Goal: Task Accomplishment & Management: Use online tool/utility

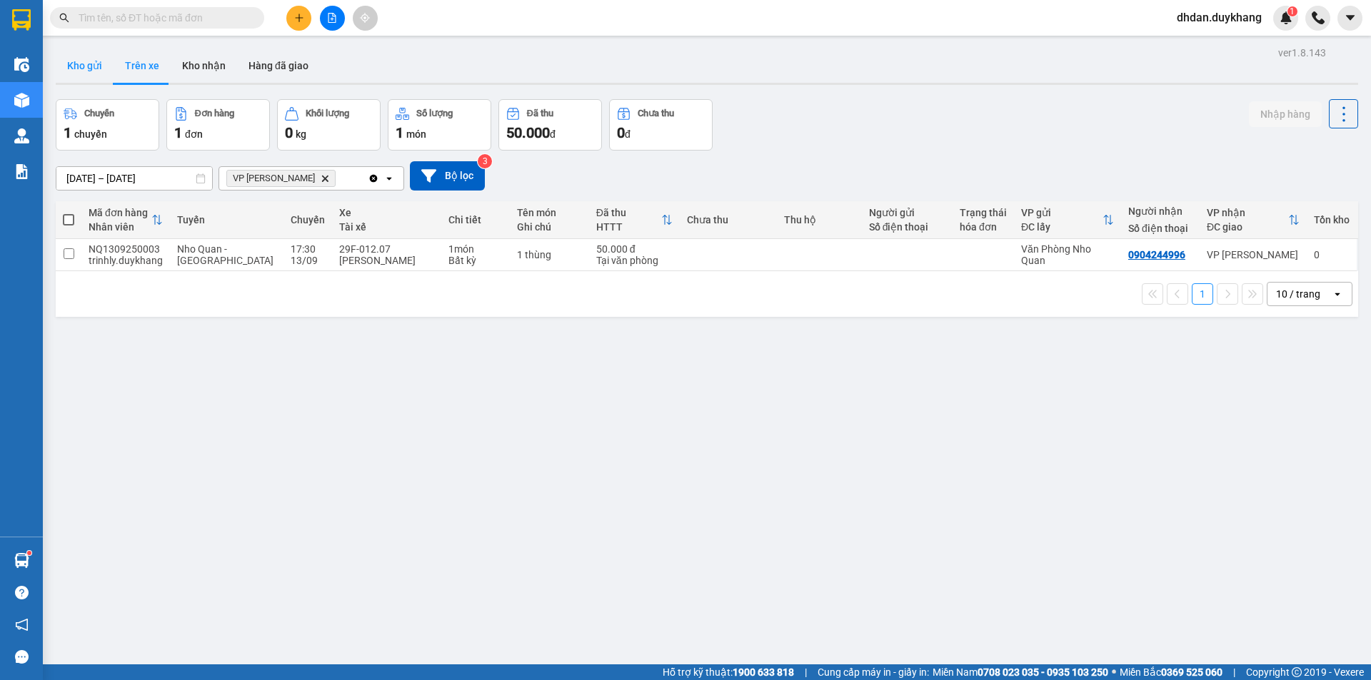
click at [93, 68] on button "Kho gửi" at bounding box center [85, 66] width 58 height 34
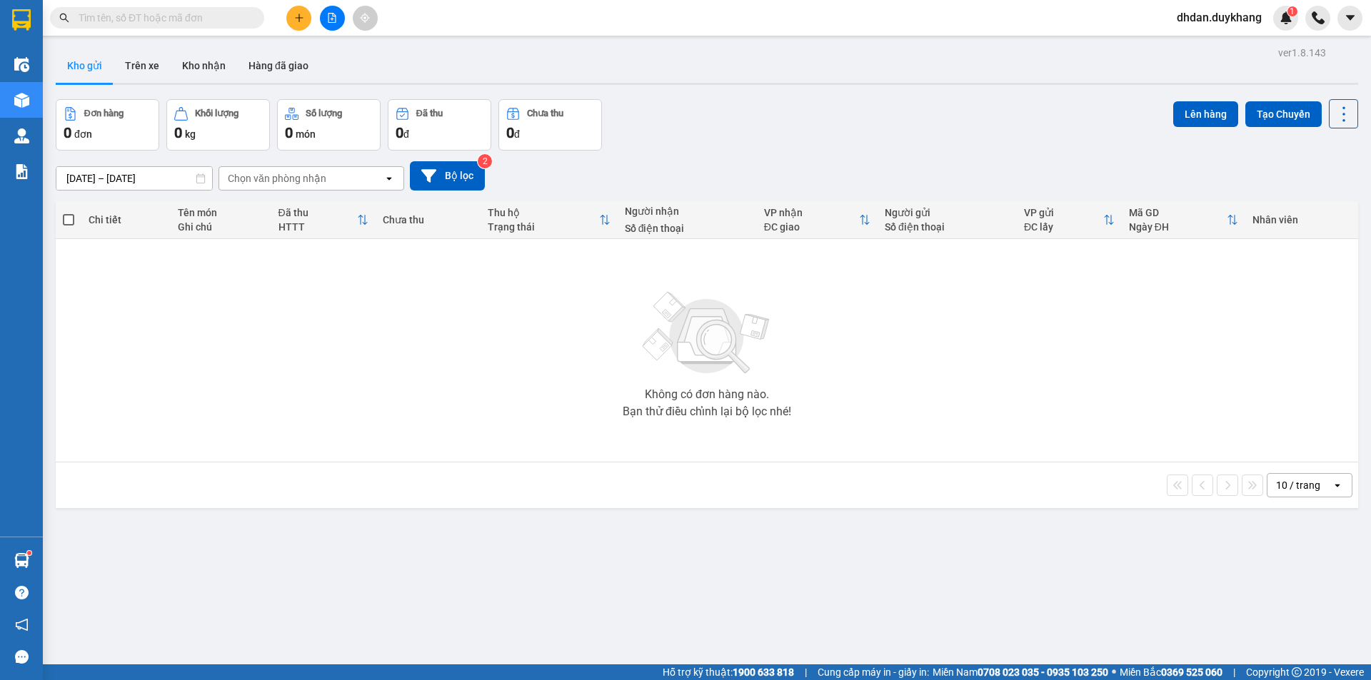
click at [300, 178] on div "Chọn văn phòng nhận" at bounding box center [277, 178] width 99 height 14
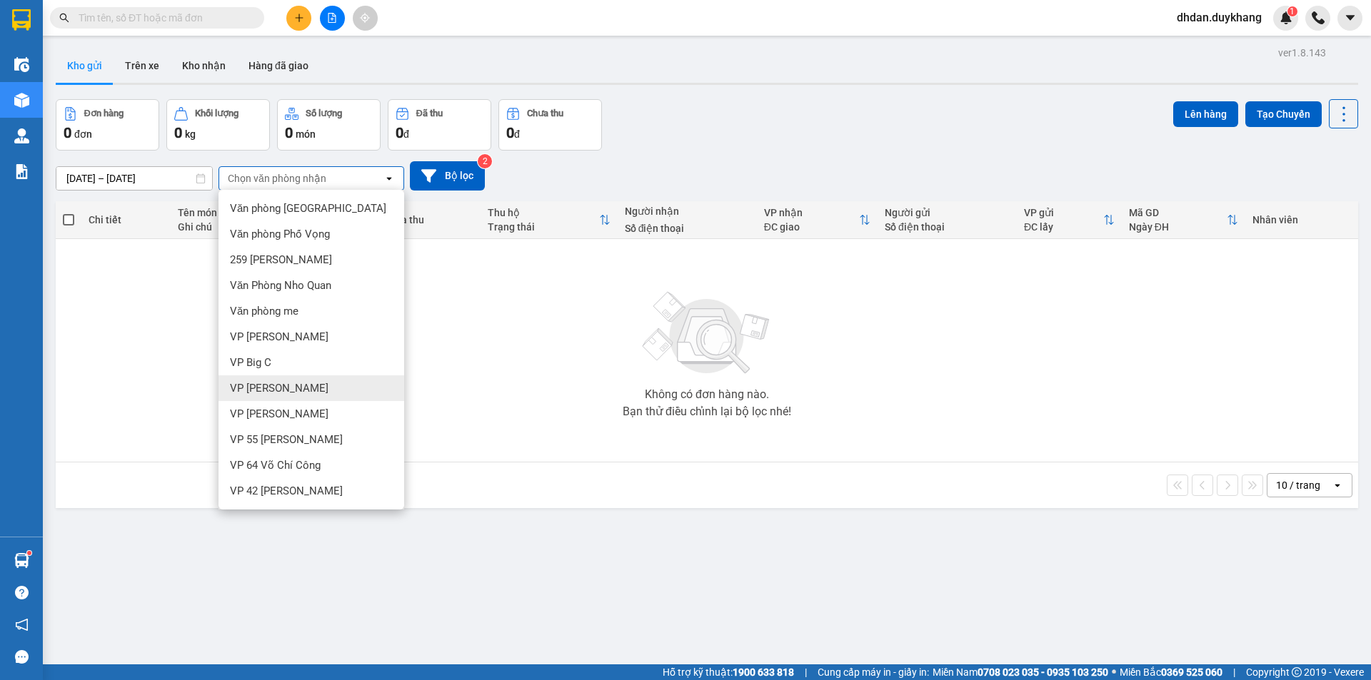
click at [313, 386] on div "VP [PERSON_NAME]" at bounding box center [311, 388] width 186 height 26
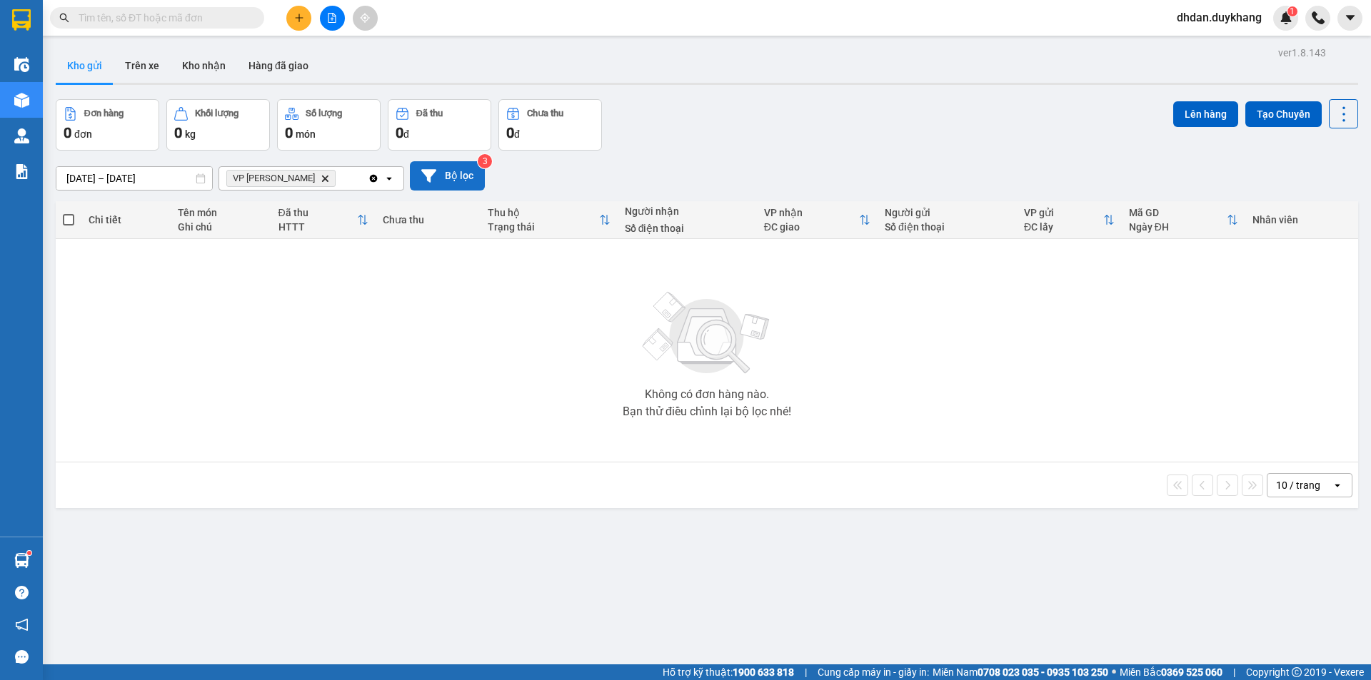
click at [455, 181] on button "Bộ lọc" at bounding box center [447, 175] width 75 height 29
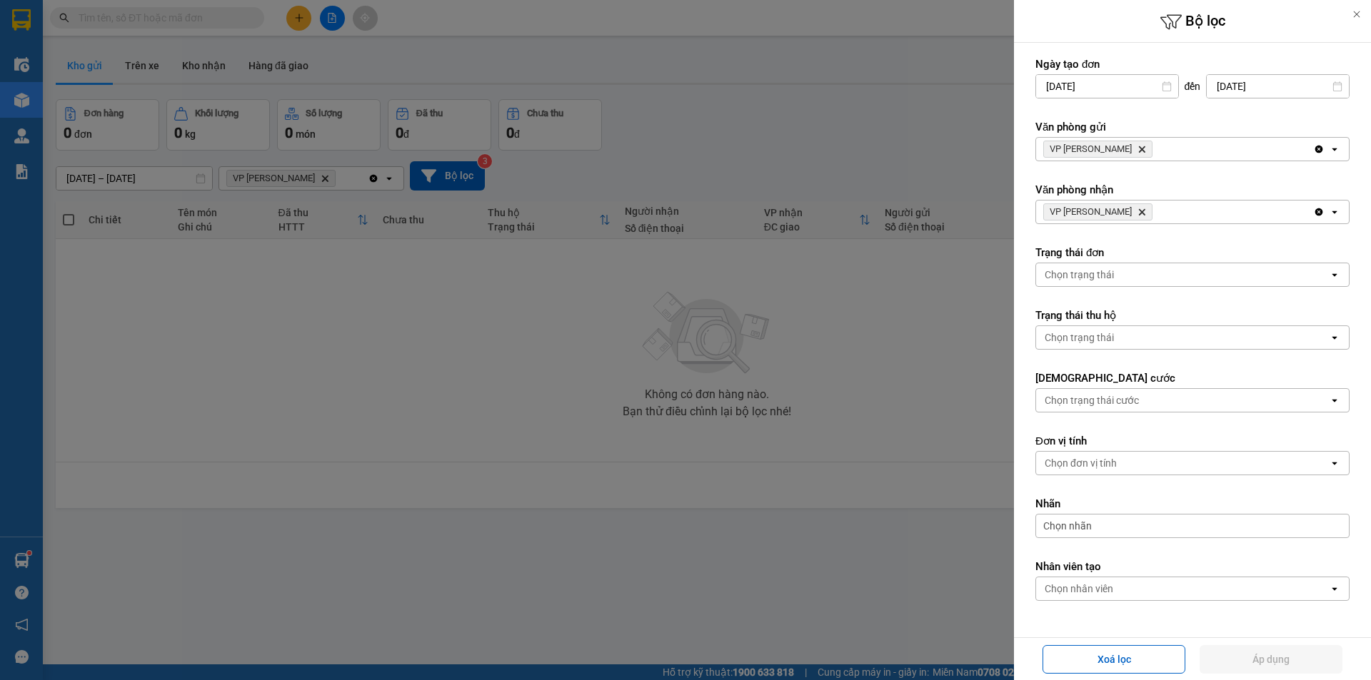
click at [1137, 145] on icon "Delete" at bounding box center [1141, 149] width 9 height 9
click at [1116, 145] on div "Chọn văn phòng" at bounding box center [1182, 149] width 293 height 23
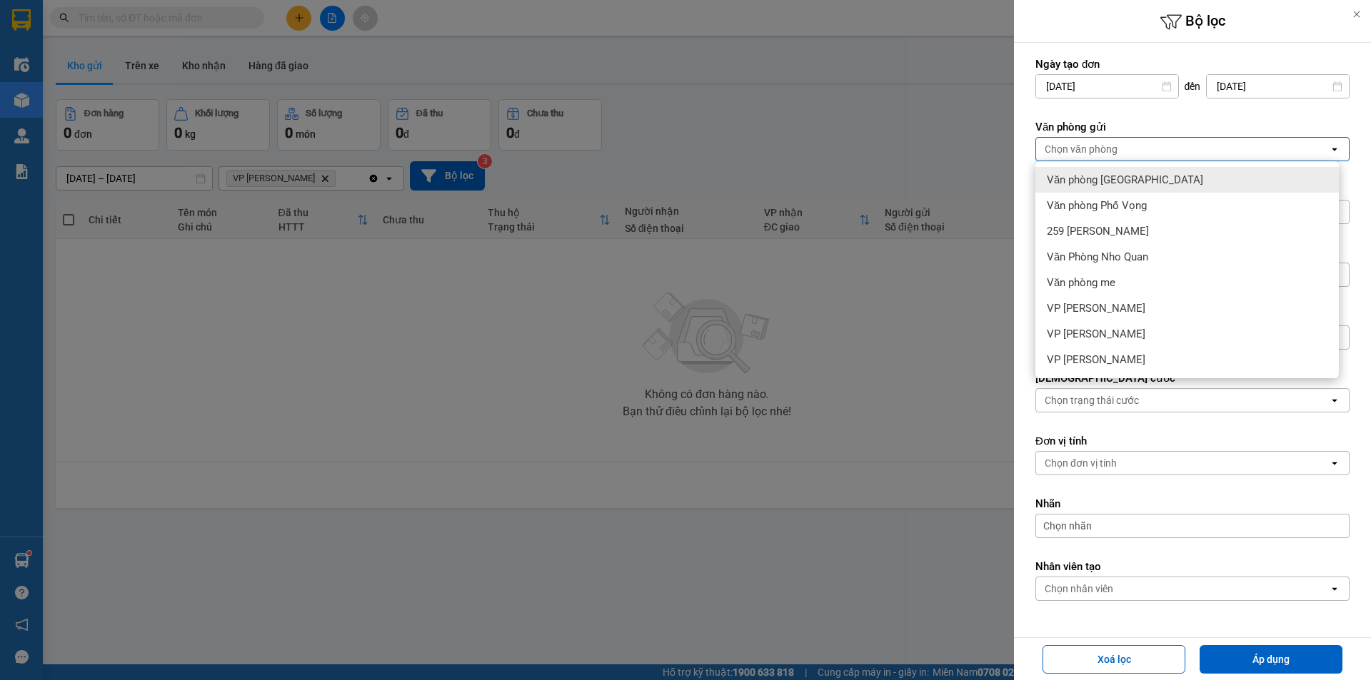
click at [1126, 178] on span "Văn phòng [GEOGRAPHIC_DATA]" at bounding box center [1125, 180] width 156 height 14
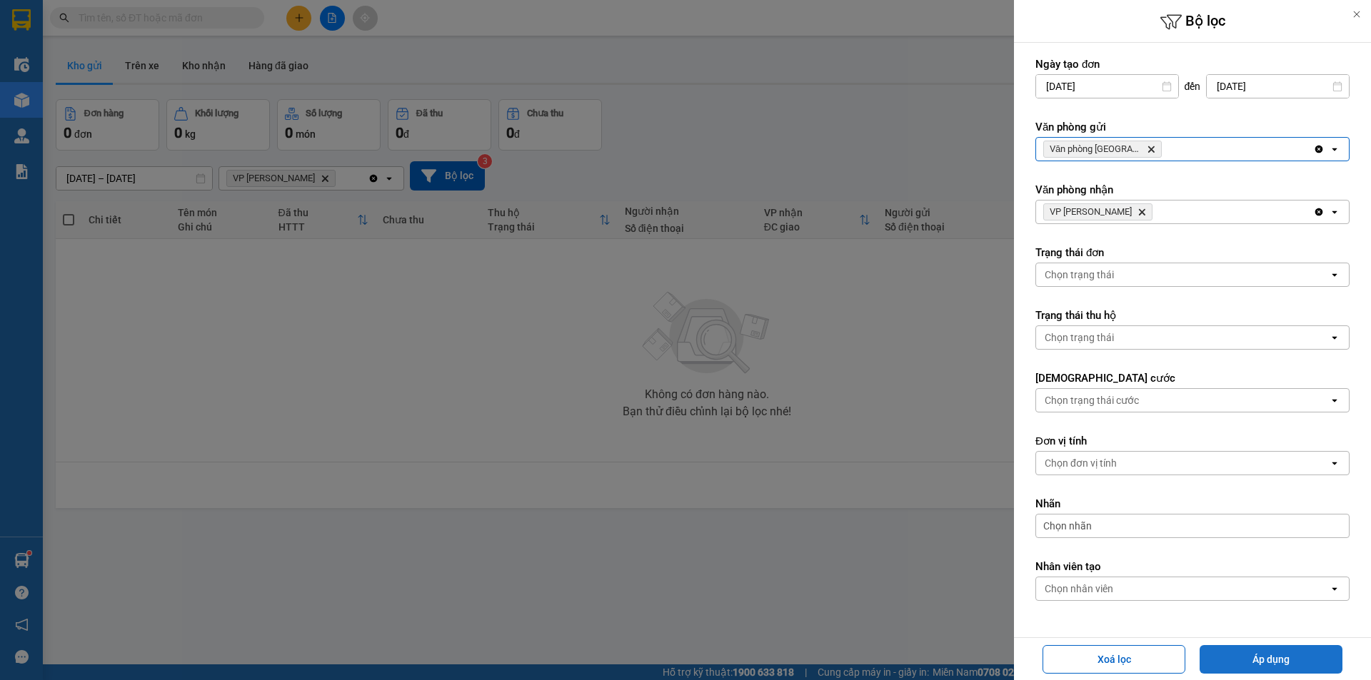
drag, startPoint x: 1271, startPoint y: 655, endPoint x: 1266, endPoint y: 647, distance: 8.7
click at [1271, 655] on button "Áp dụng" at bounding box center [1270, 659] width 143 height 29
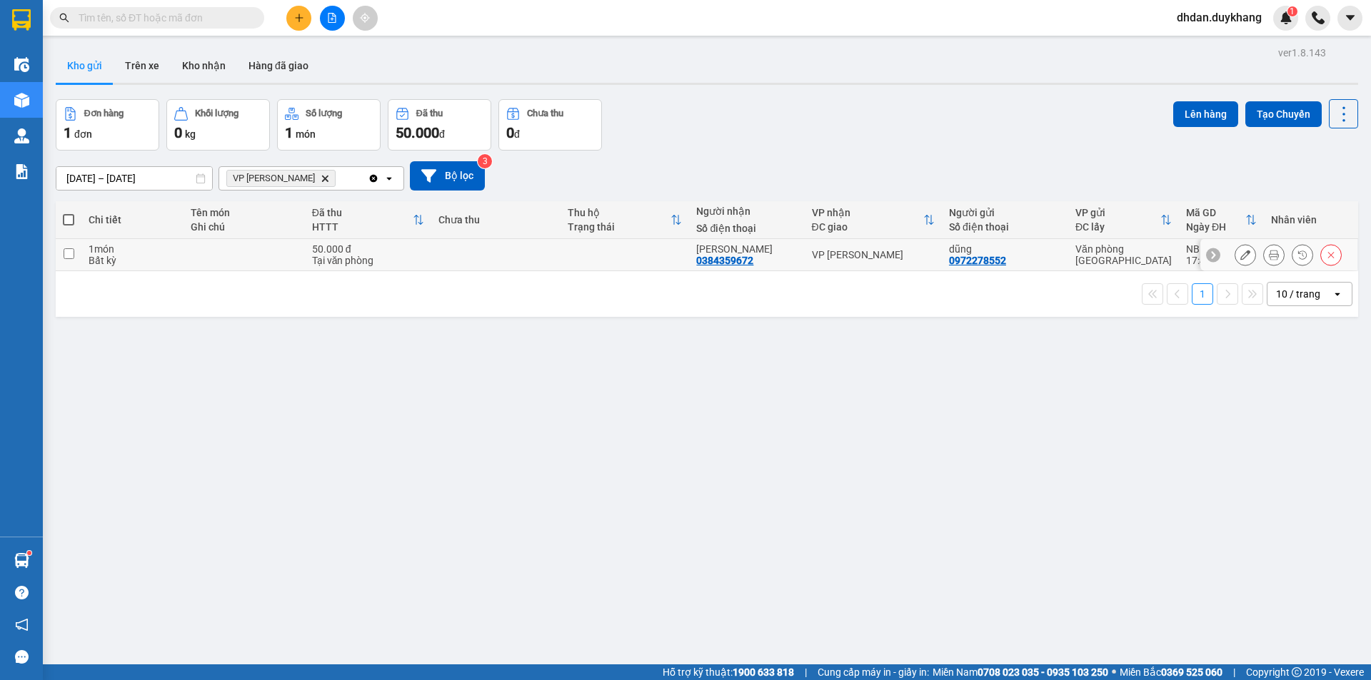
drag, startPoint x: 71, startPoint y: 254, endPoint x: 89, endPoint y: 249, distance: 17.8
click at [71, 253] on input "checkbox" at bounding box center [69, 253] width 11 height 11
checkbox input "true"
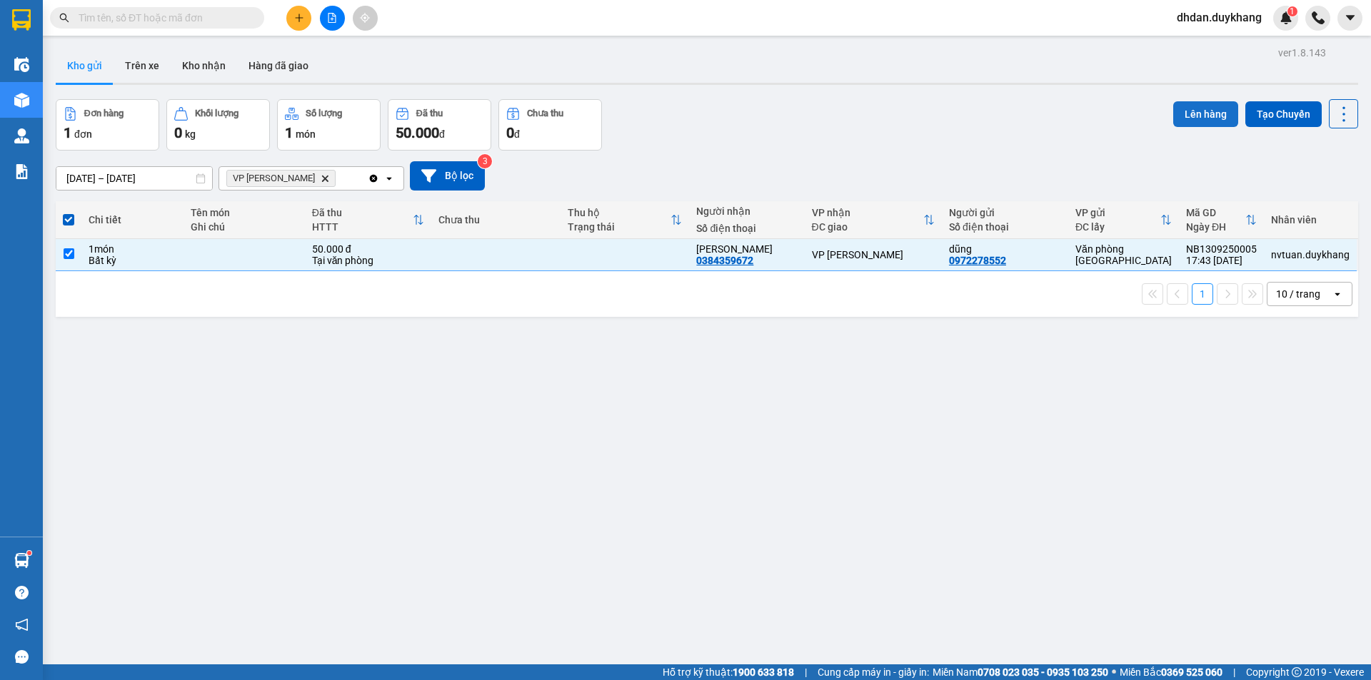
click at [1194, 122] on button "Lên hàng" at bounding box center [1205, 114] width 65 height 26
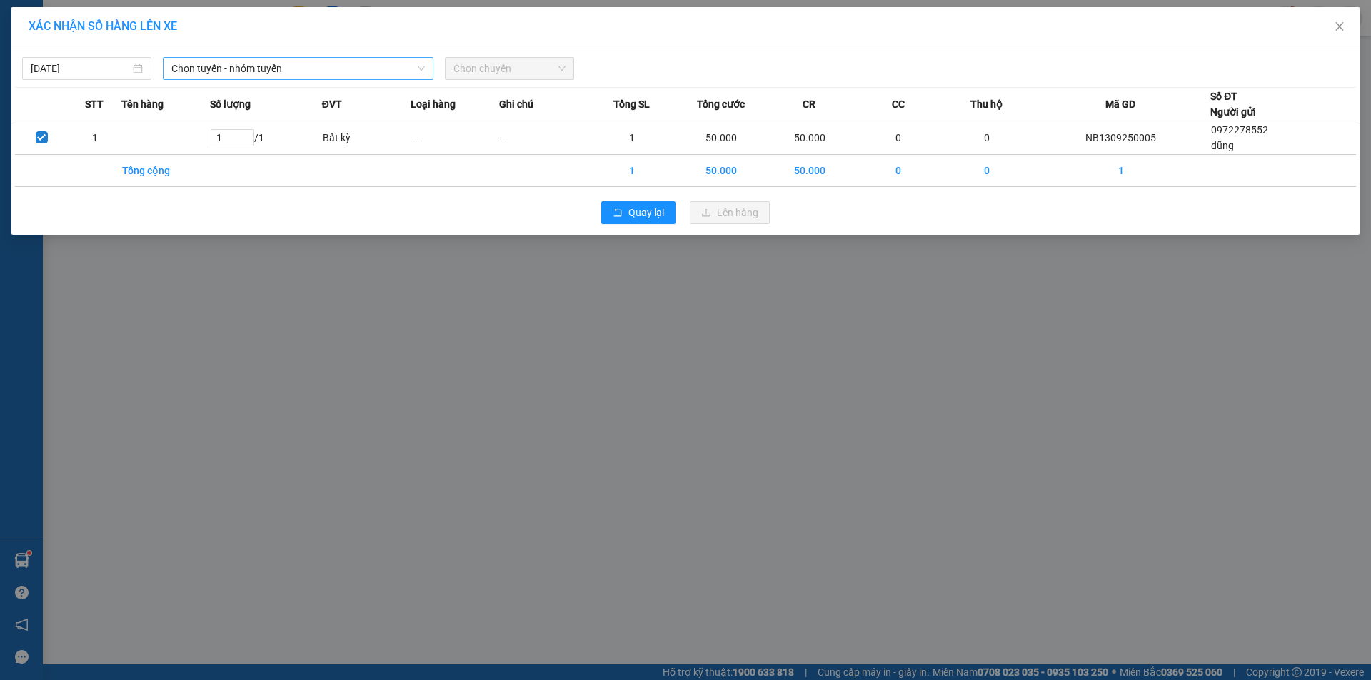
click at [176, 66] on span "Chọn tuyến - nhóm tuyến" at bounding box center [297, 68] width 253 height 21
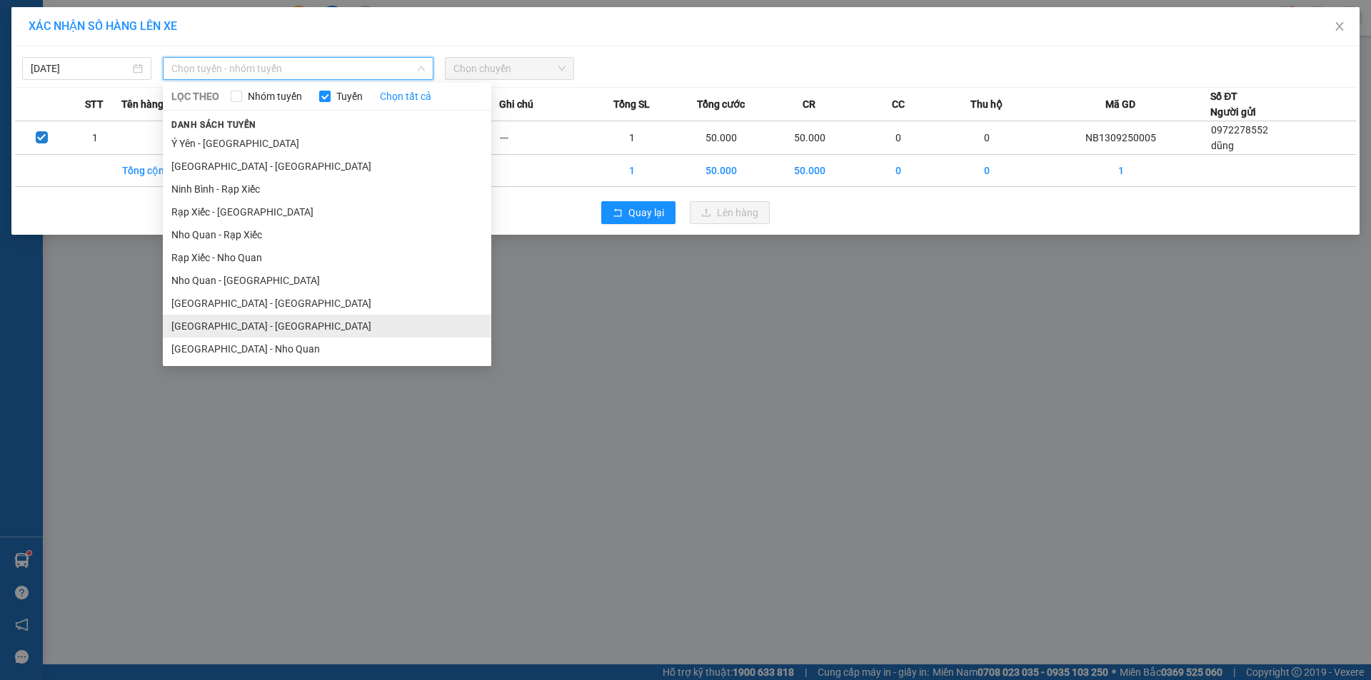
click at [240, 327] on li "[GEOGRAPHIC_DATA] - [GEOGRAPHIC_DATA]" at bounding box center [327, 326] width 328 height 23
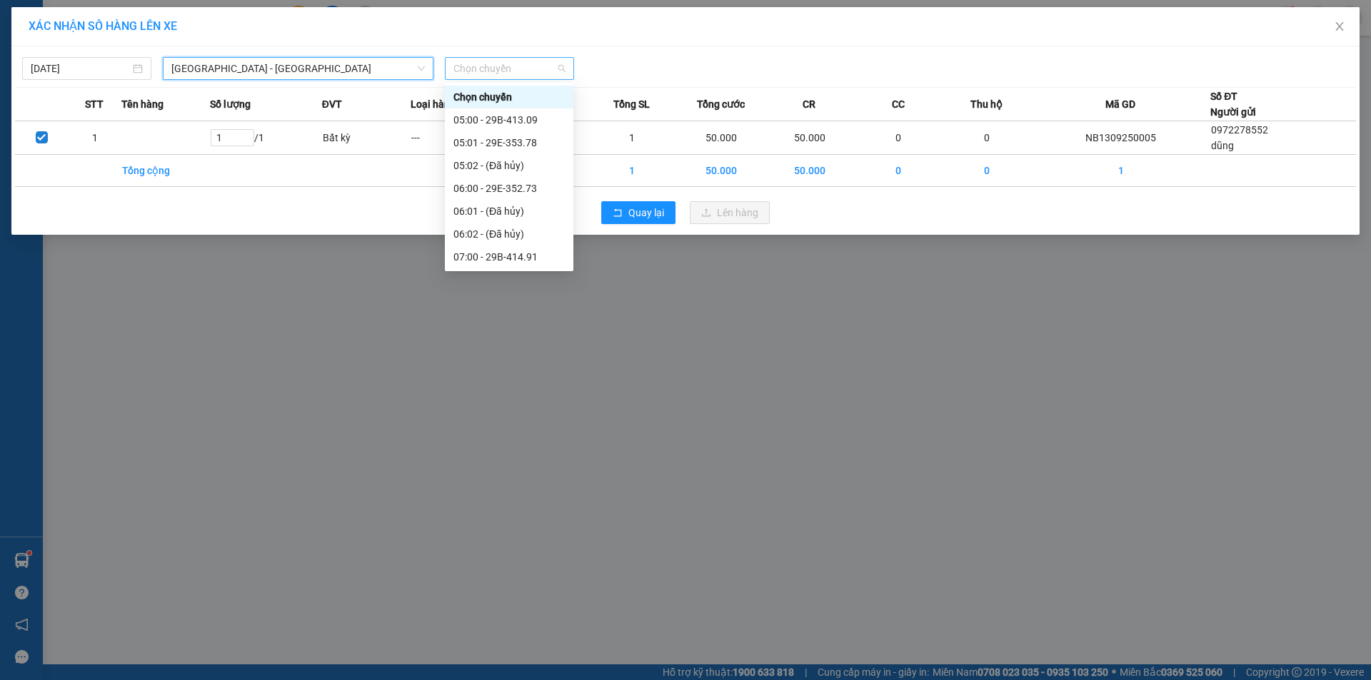
click at [483, 67] on span "Chọn chuyến" at bounding box center [509, 68] width 112 height 21
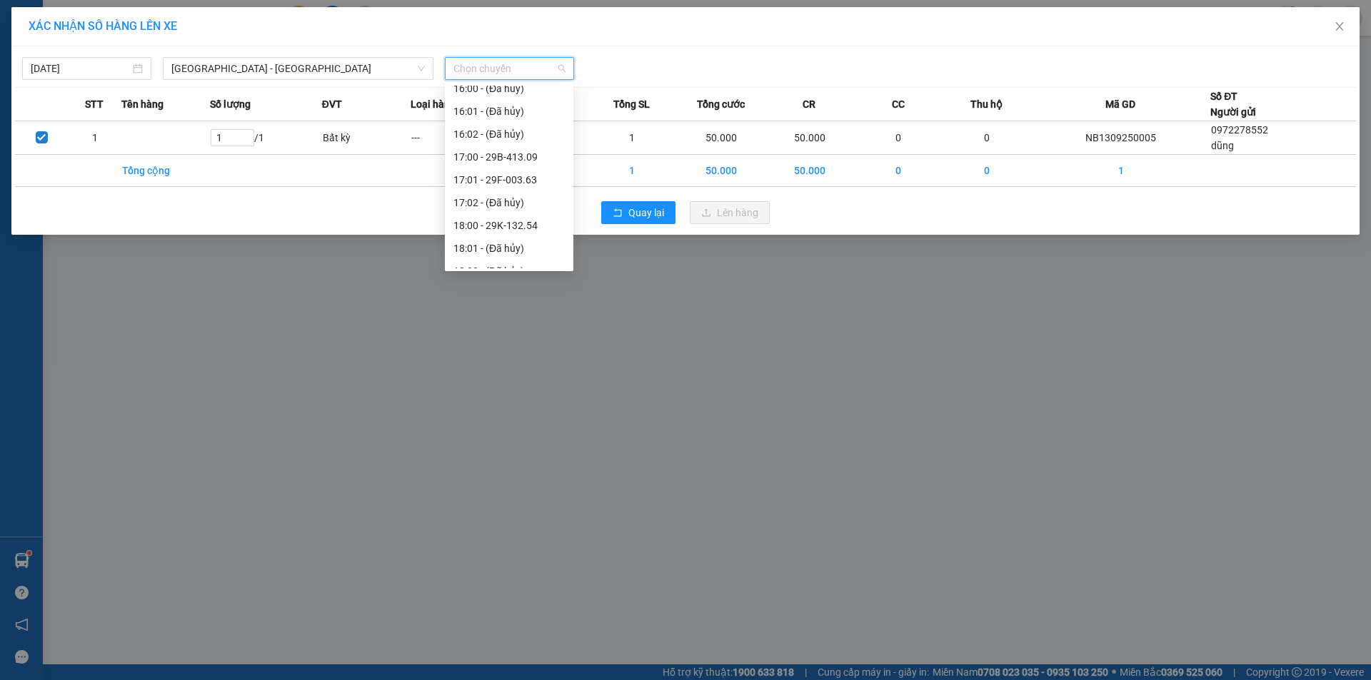
scroll to position [857, 0]
click at [513, 142] on div "17:02 - (Đã hủy)" at bounding box center [509, 131] width 128 height 23
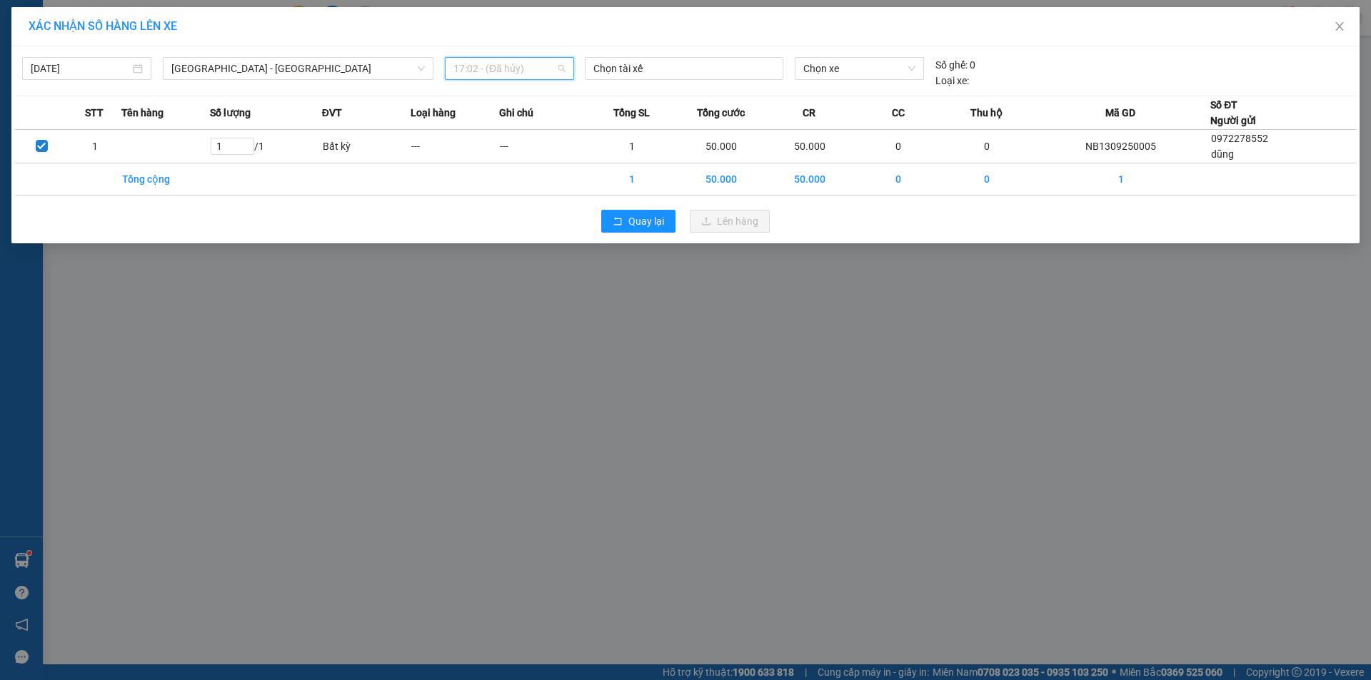
click at [504, 59] on span "17:02 - (Đã hủy)" at bounding box center [509, 68] width 112 height 21
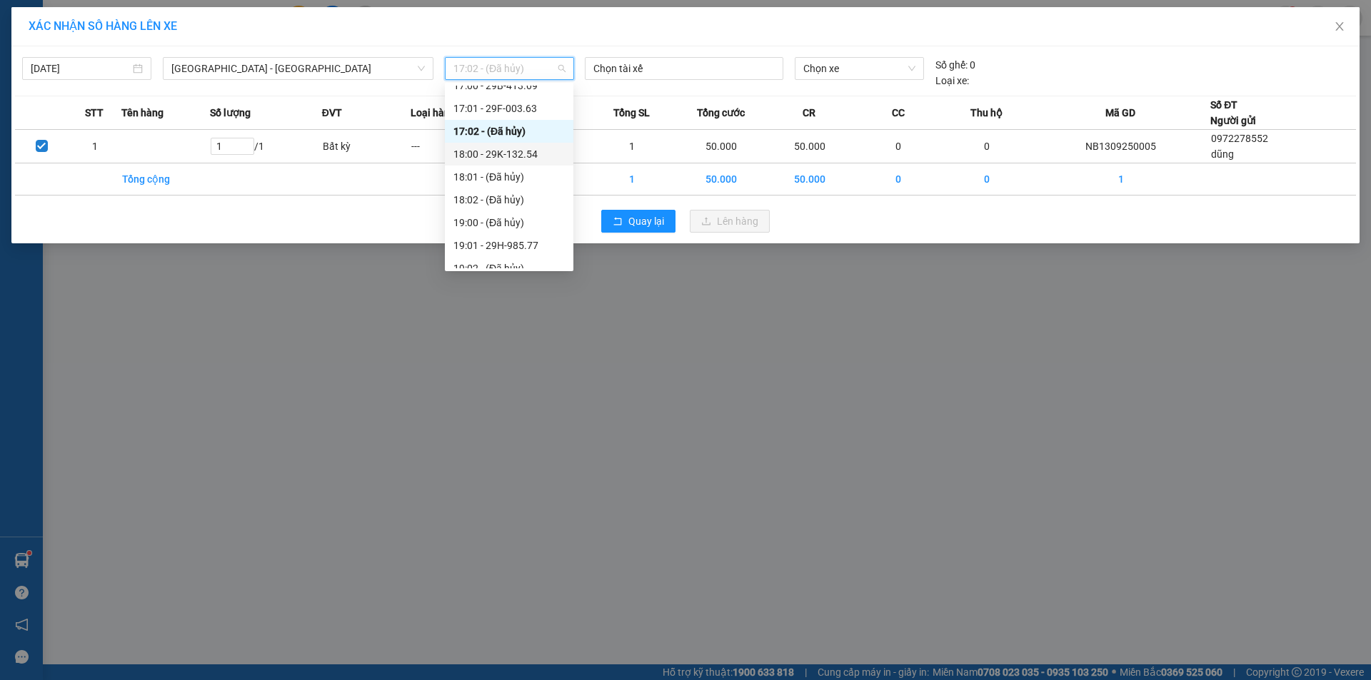
click at [520, 157] on div "18:00 - 29K-132.54" at bounding box center [508, 154] width 111 height 16
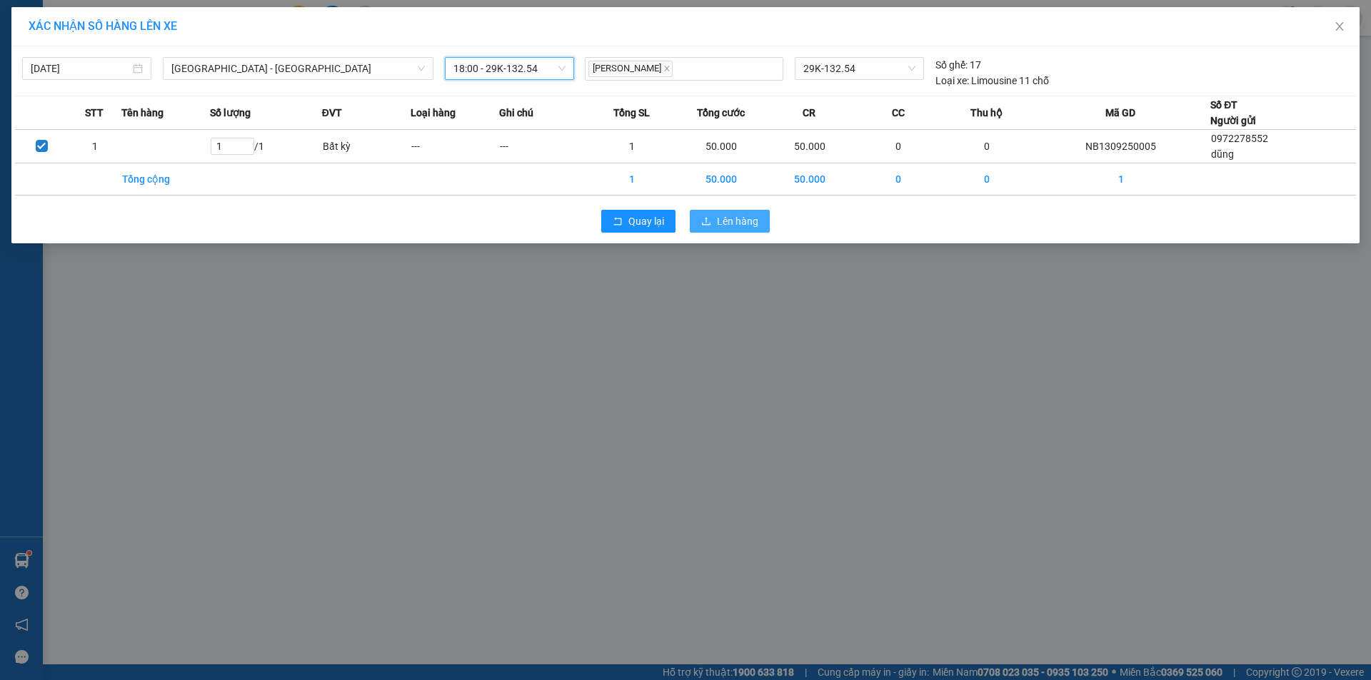
click at [712, 220] on button "Lên hàng" at bounding box center [730, 221] width 80 height 23
